Goal: Navigation & Orientation: Find specific page/section

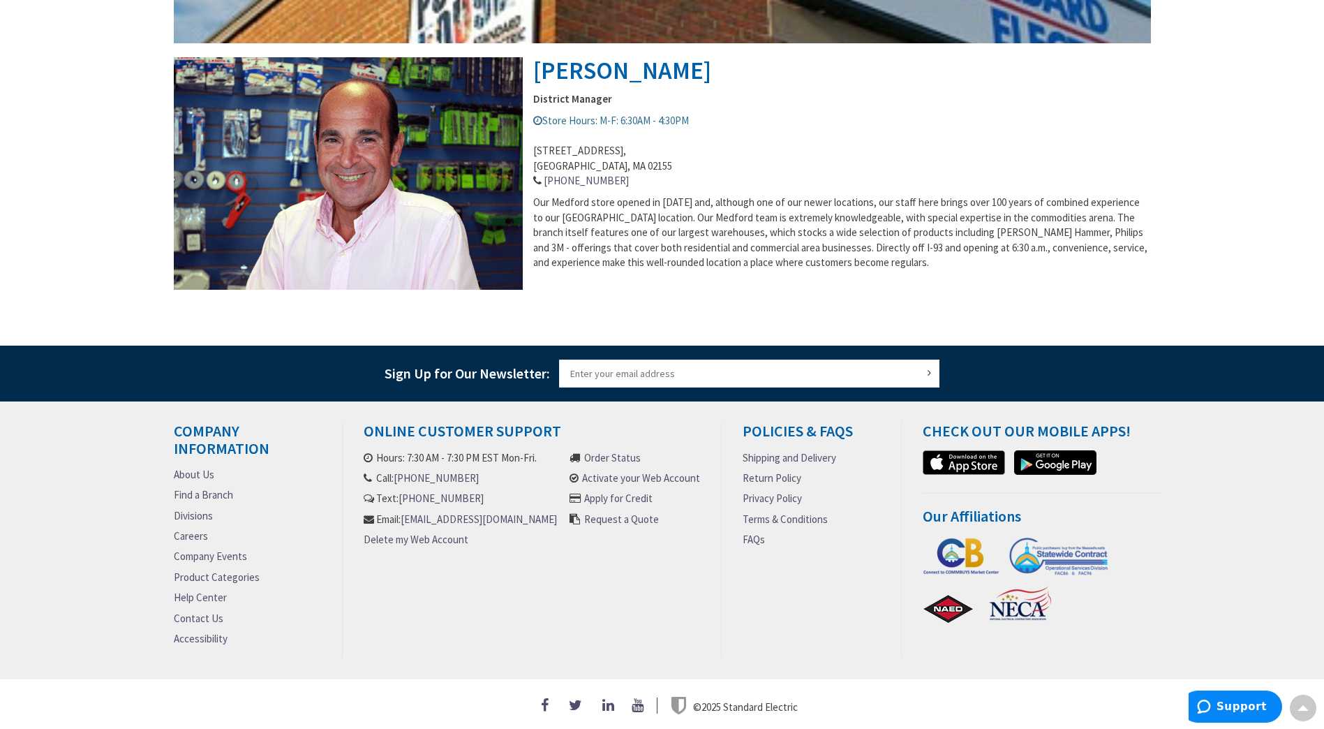
scroll to position [531, 0]
click at [248, 574] on link "Product Categories" at bounding box center [217, 576] width 86 height 15
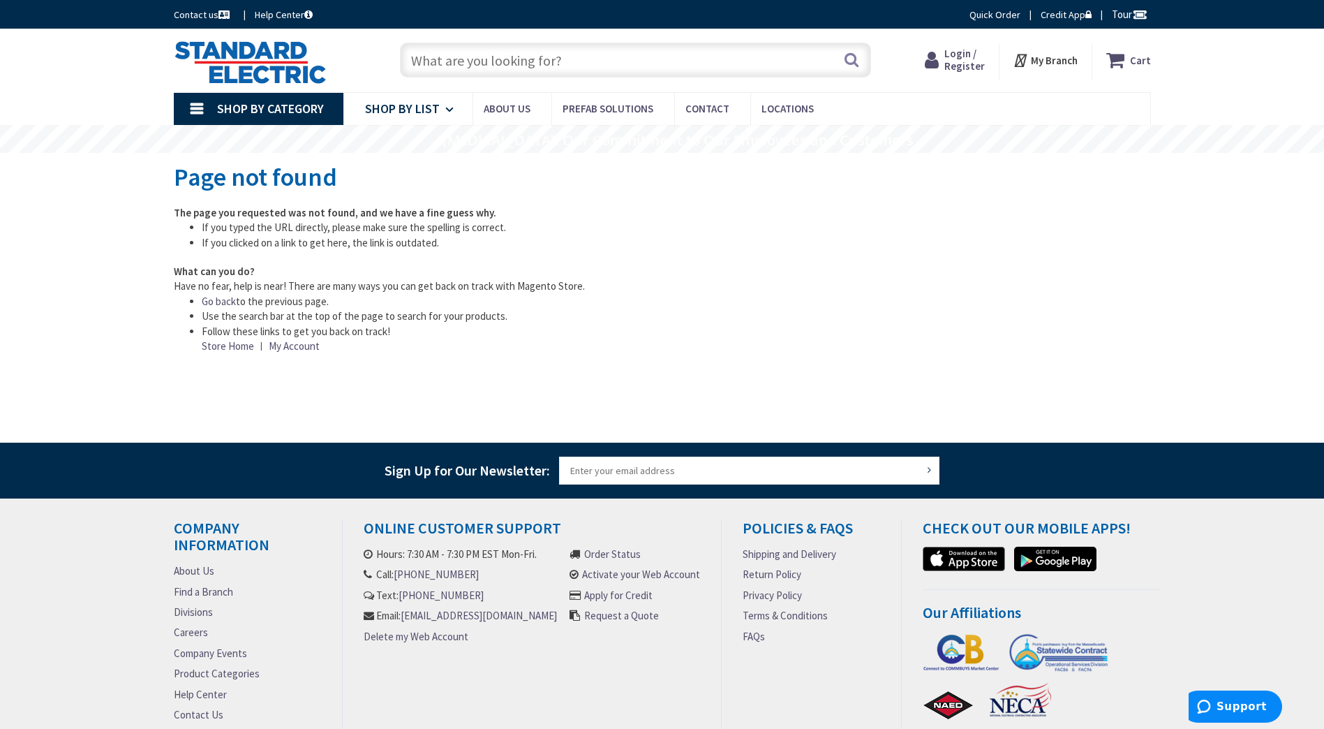
click at [410, 102] on span "Shop By List" at bounding box center [402, 108] width 75 height 16
click at [252, 103] on span "Shop By Category" at bounding box center [270, 108] width 107 height 16
